Goal: Go to known website: Access a specific website the user already knows

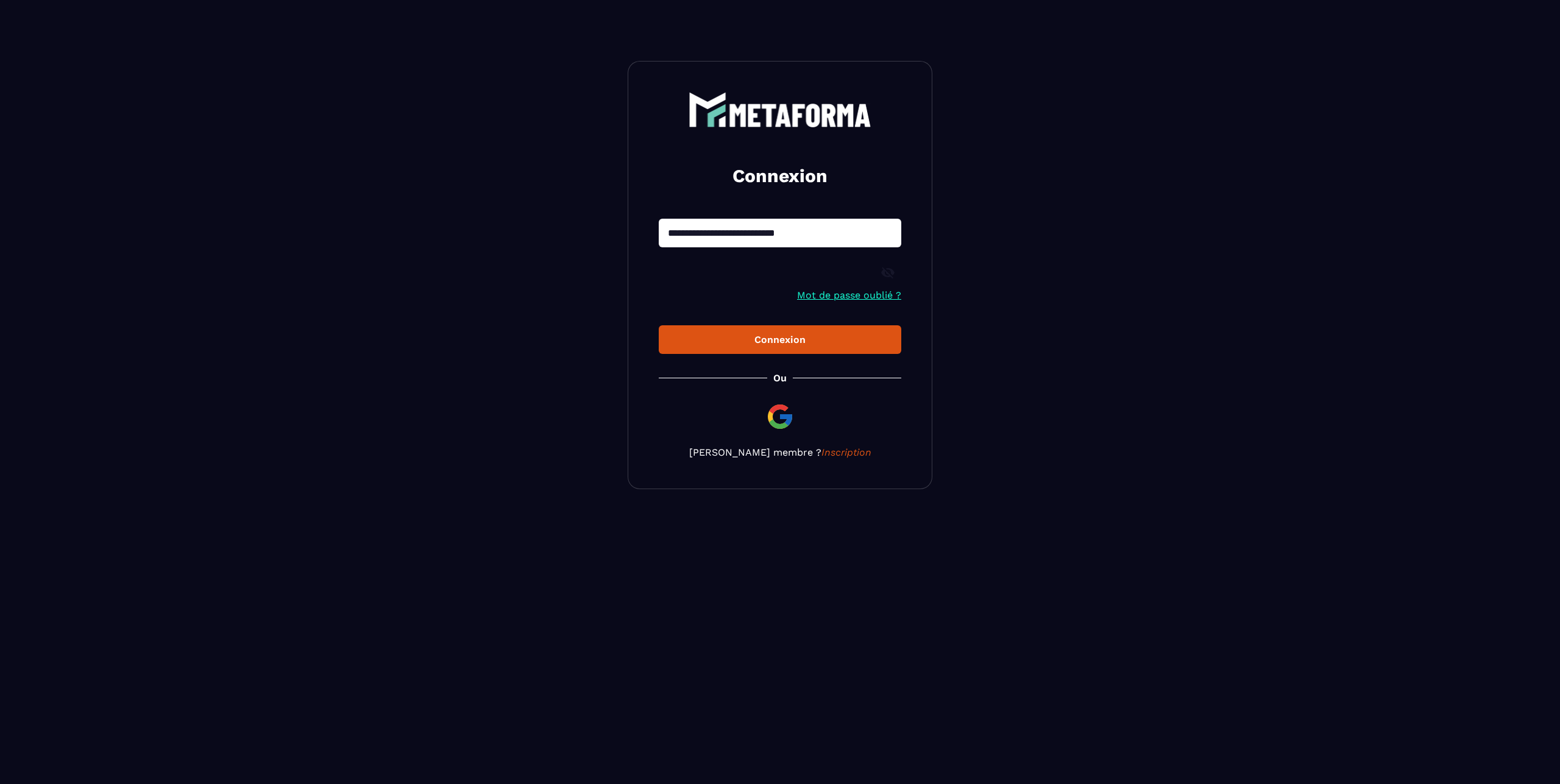
click at [891, 270] on icon at bounding box center [887, 273] width 14 height 11
click at [750, 340] on div "Connexion" at bounding box center [780, 340] width 223 height 11
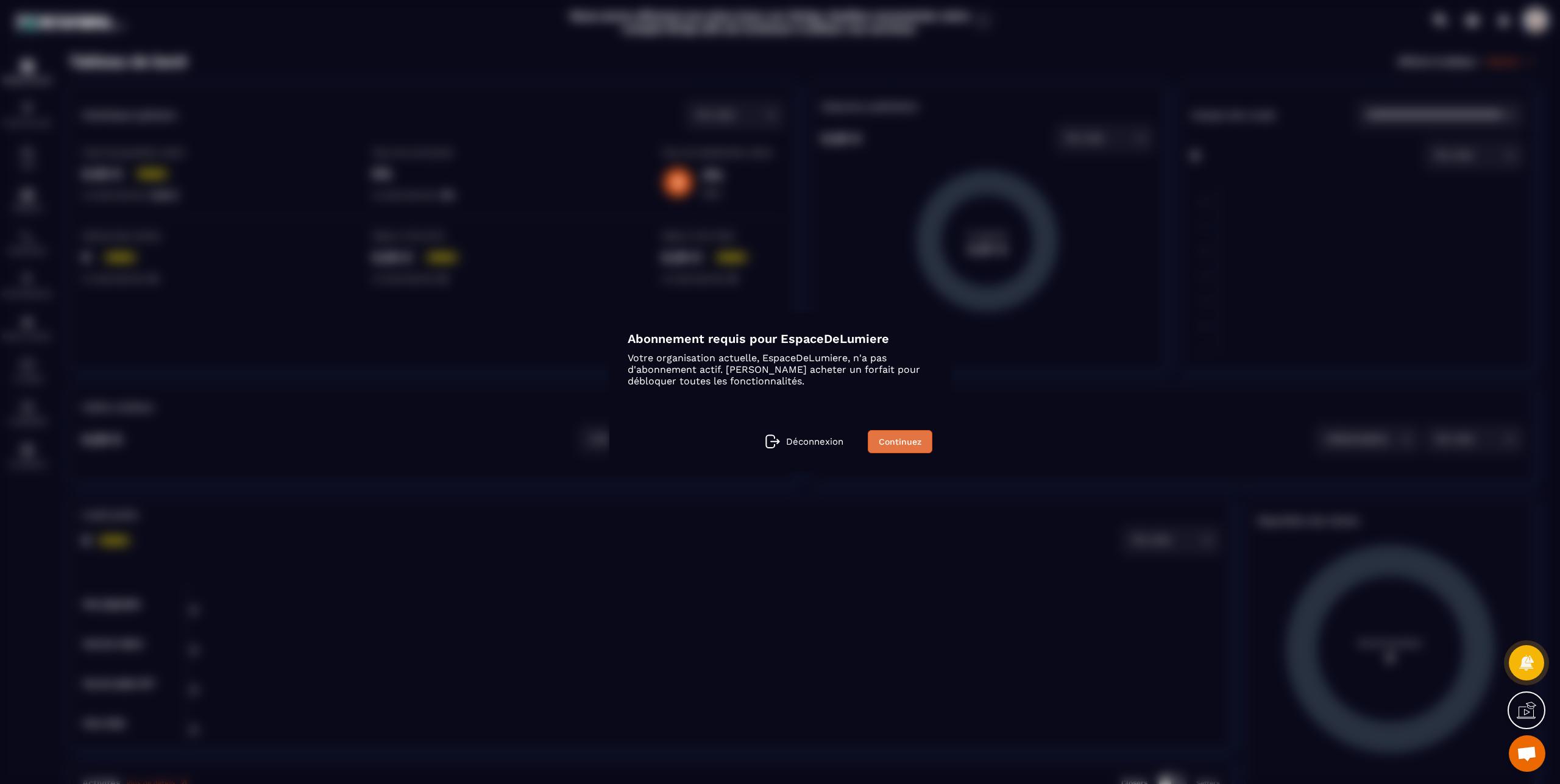
click at [903, 442] on link "Continuez" at bounding box center [899, 441] width 65 height 23
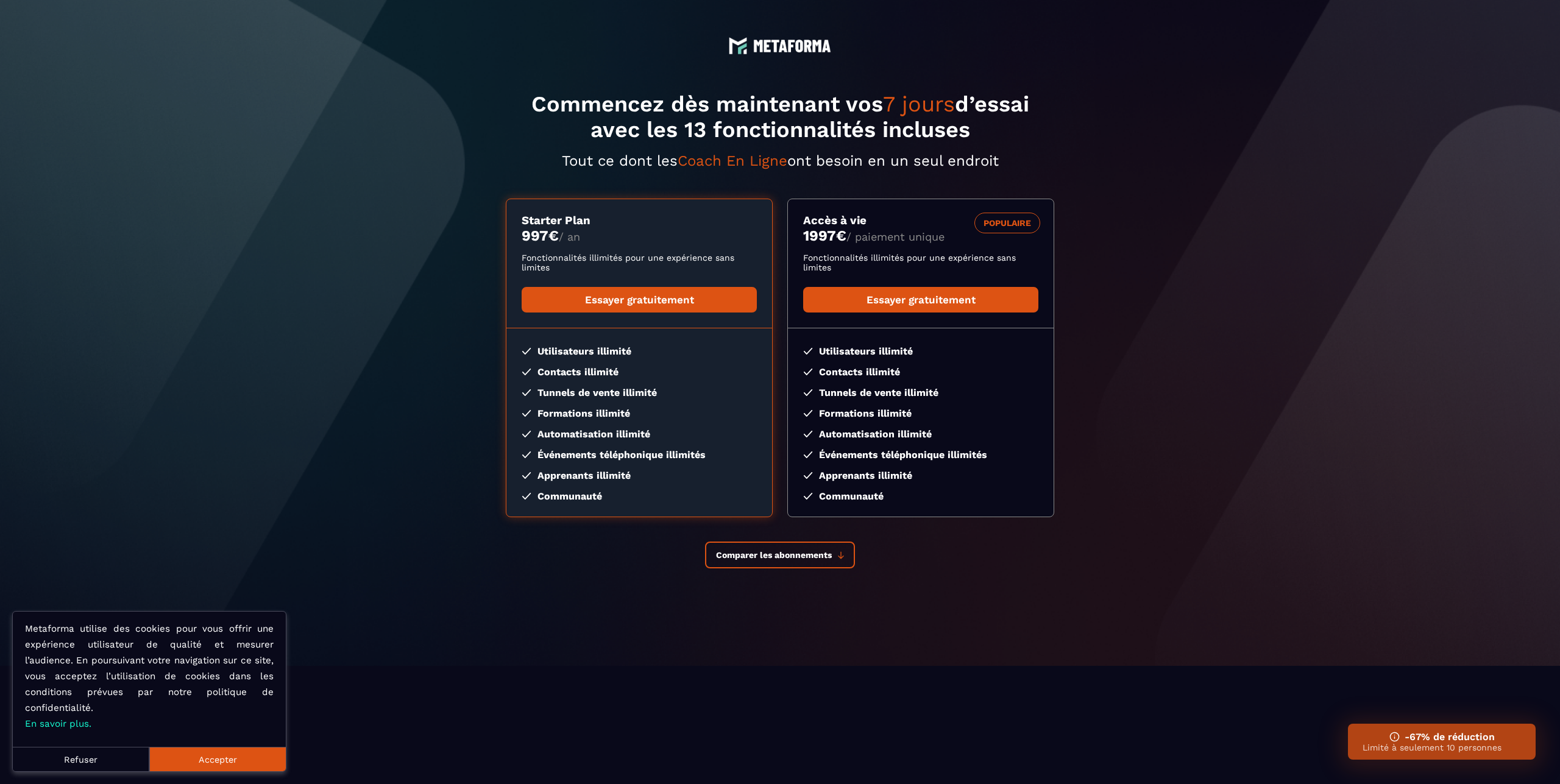
drag, startPoint x: 86, startPoint y: 758, endPoint x: 102, endPoint y: 751, distance: 17.5
click at [86, 758] on button "Refuser" at bounding box center [81, 759] width 136 height 24
